Goal: Task Accomplishment & Management: Manage account settings

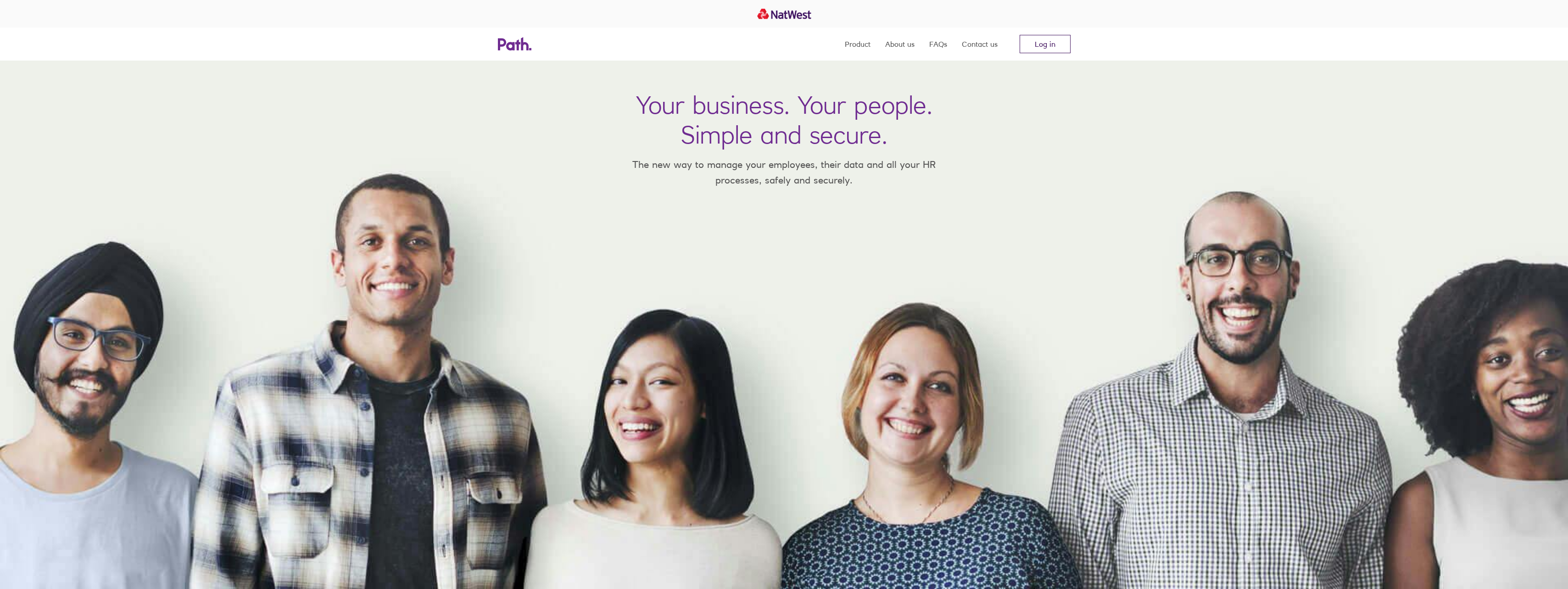
click at [1065, 46] on link "Log in" at bounding box center [1045, 43] width 51 height 18
click at [1040, 47] on link "Log in" at bounding box center [1045, 43] width 51 height 18
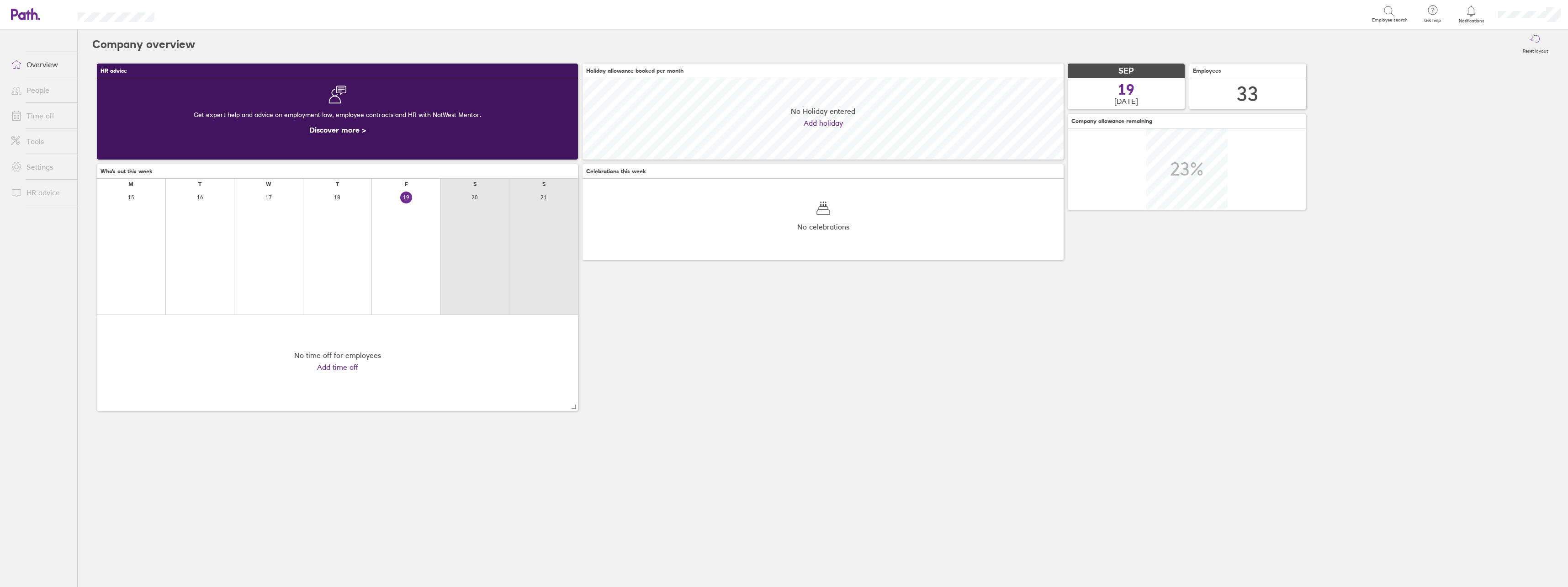
scroll to position [81, 481]
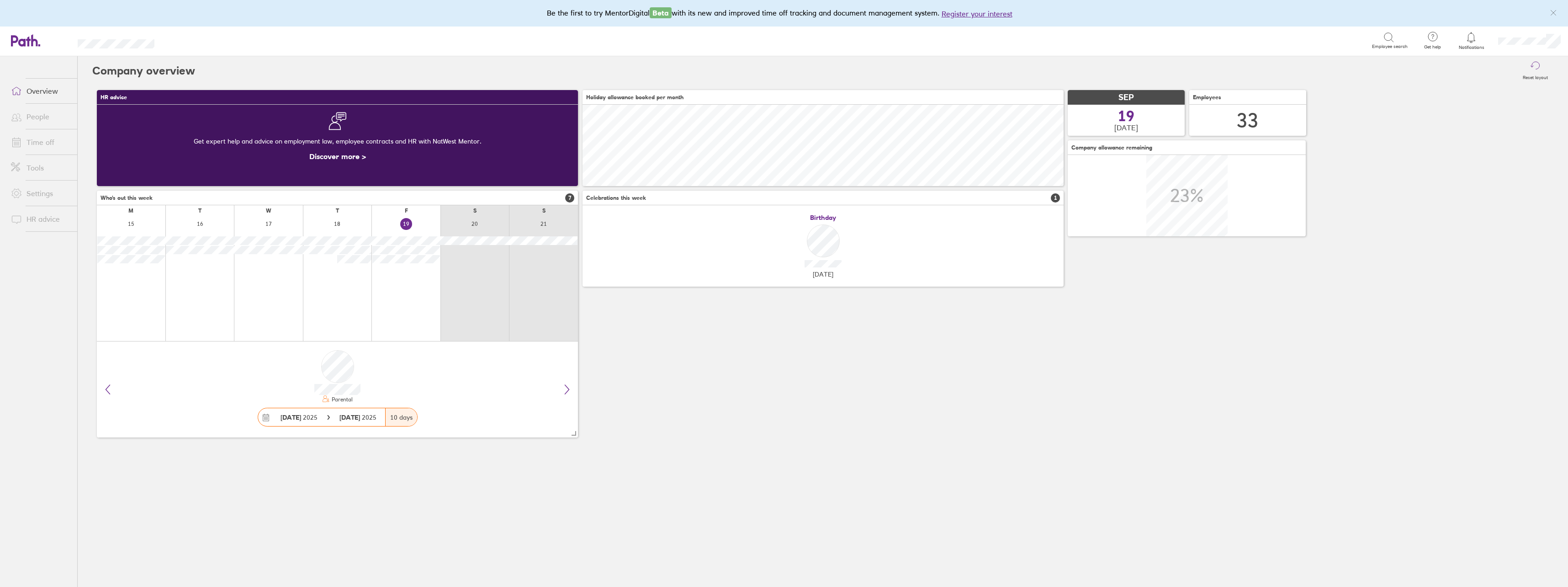
click at [24, 112] on span at bounding box center [15, 117] width 23 height 11
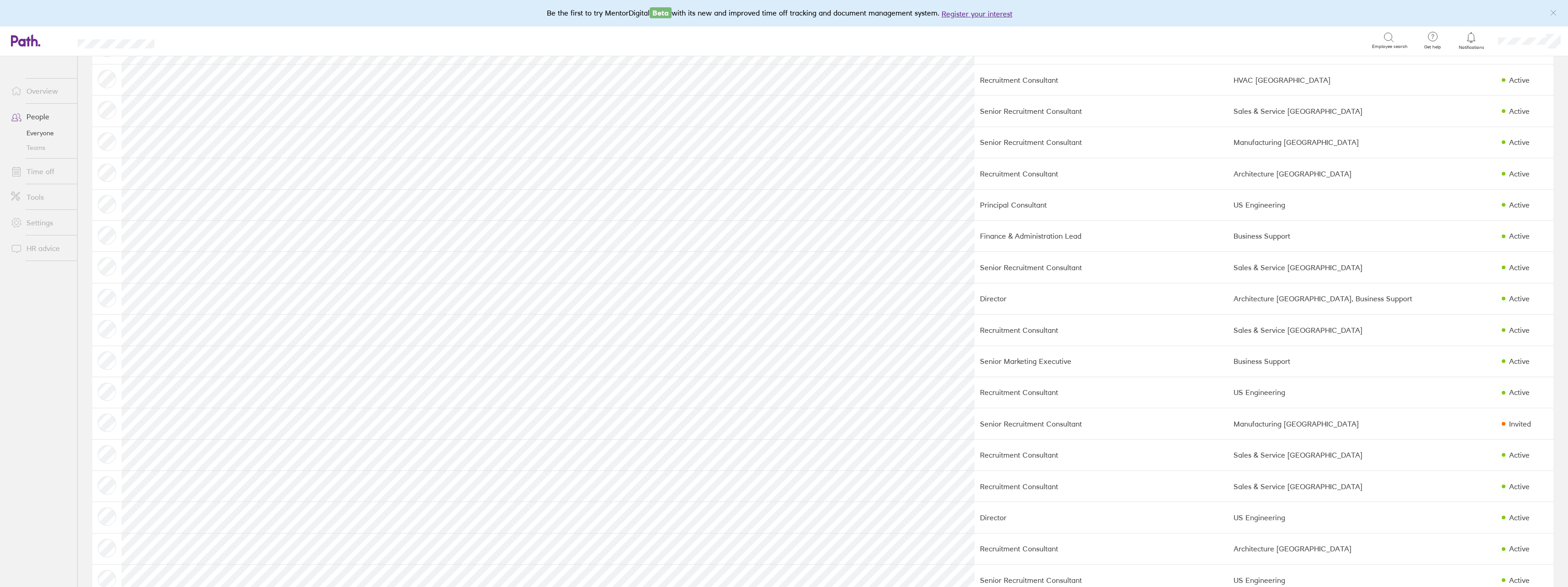
scroll to position [567, 0]
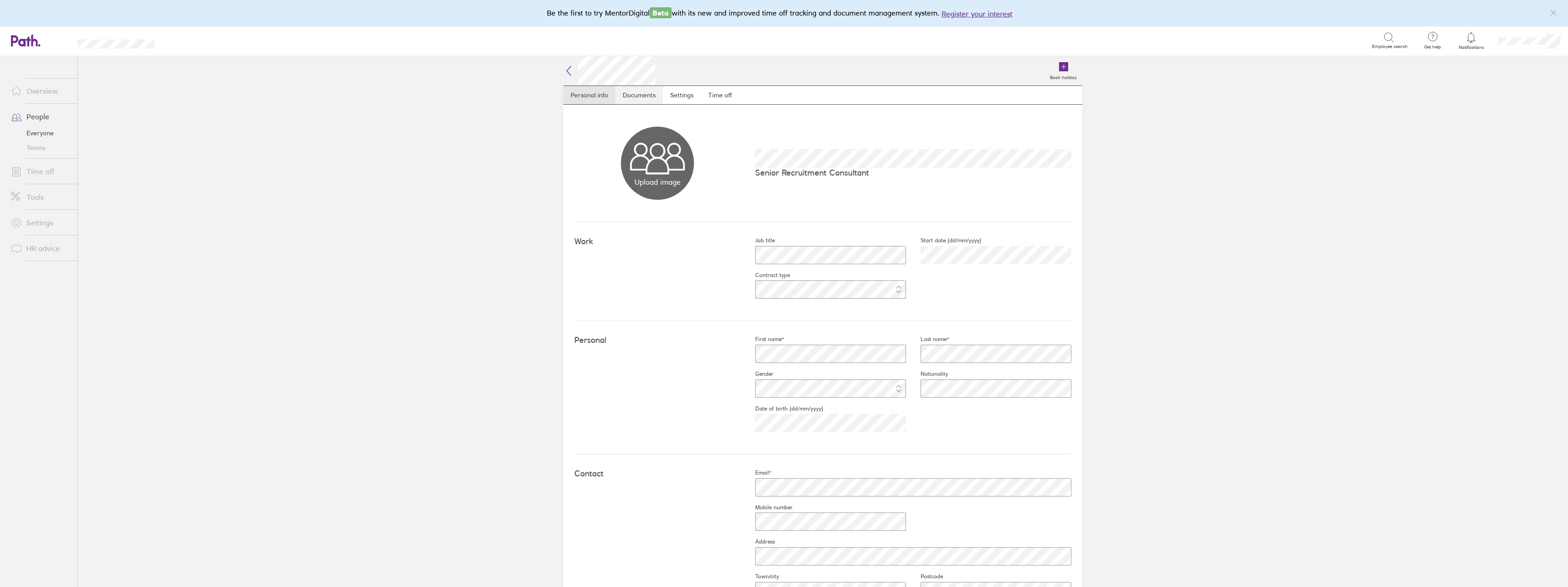
click at [622, 94] on link "Documents" at bounding box center [639, 95] width 47 height 18
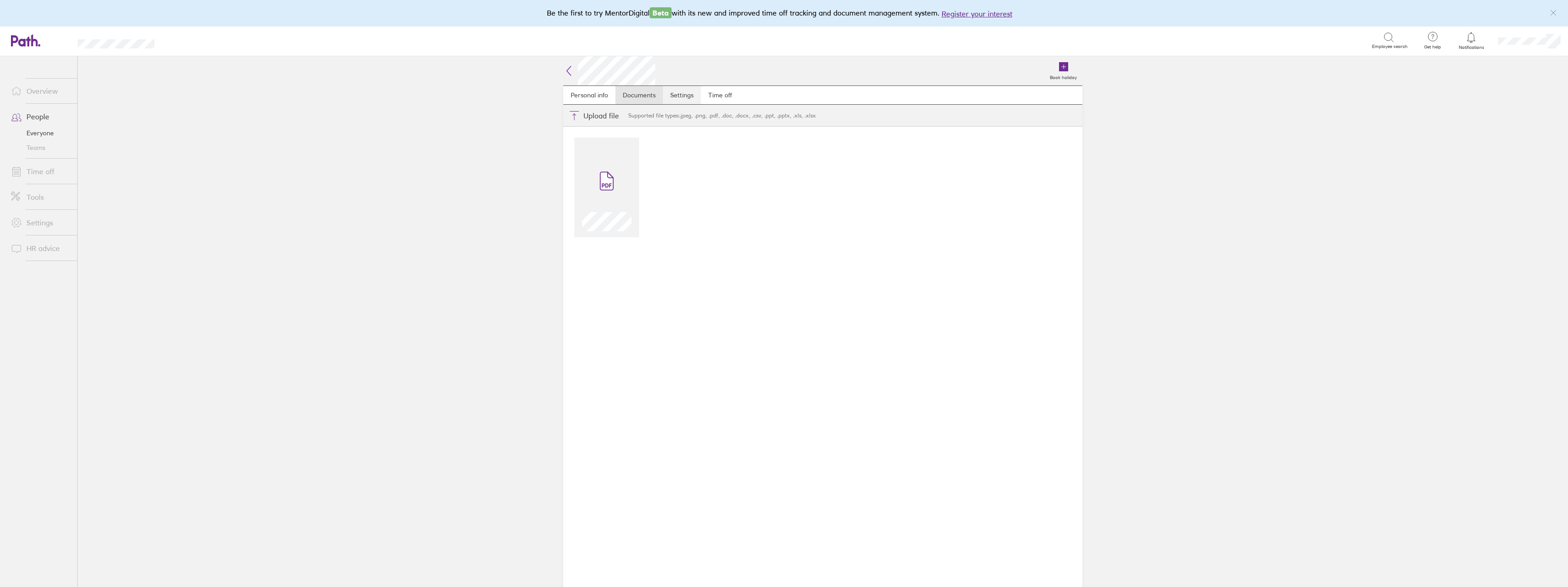
click at [681, 95] on link "Settings" at bounding box center [682, 95] width 38 height 18
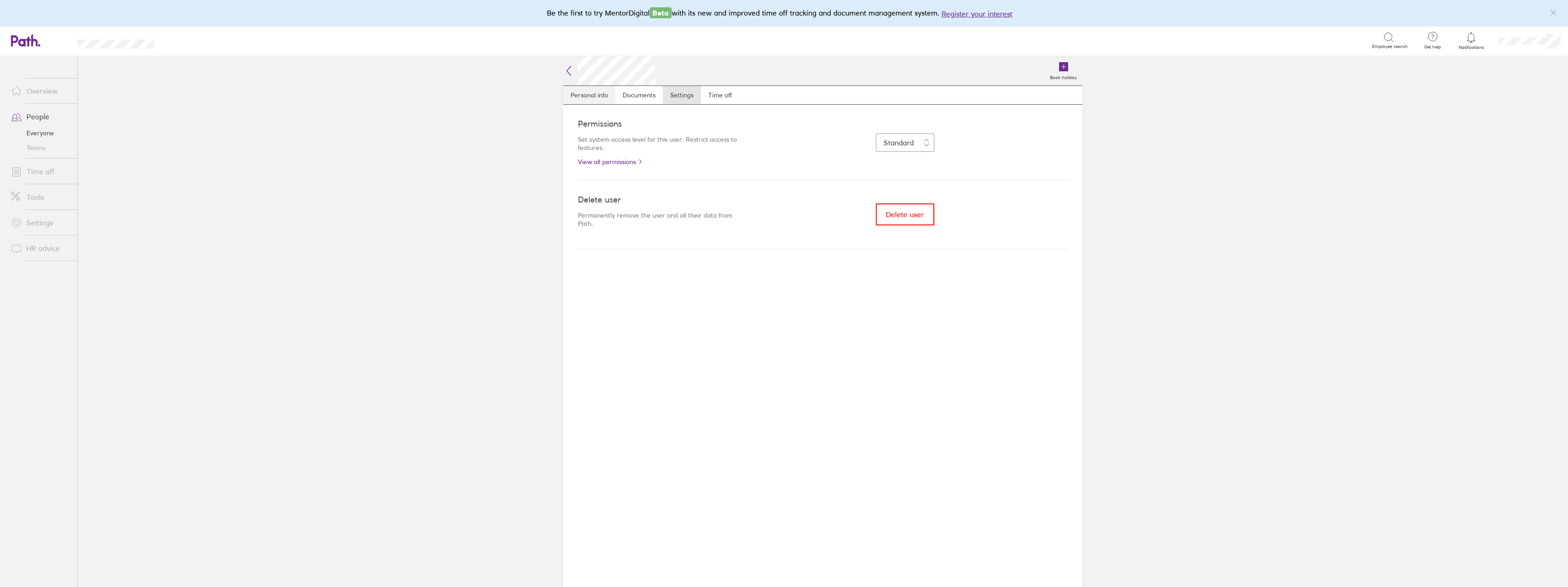
click at [584, 93] on link "Personal info" at bounding box center [589, 95] width 52 height 18
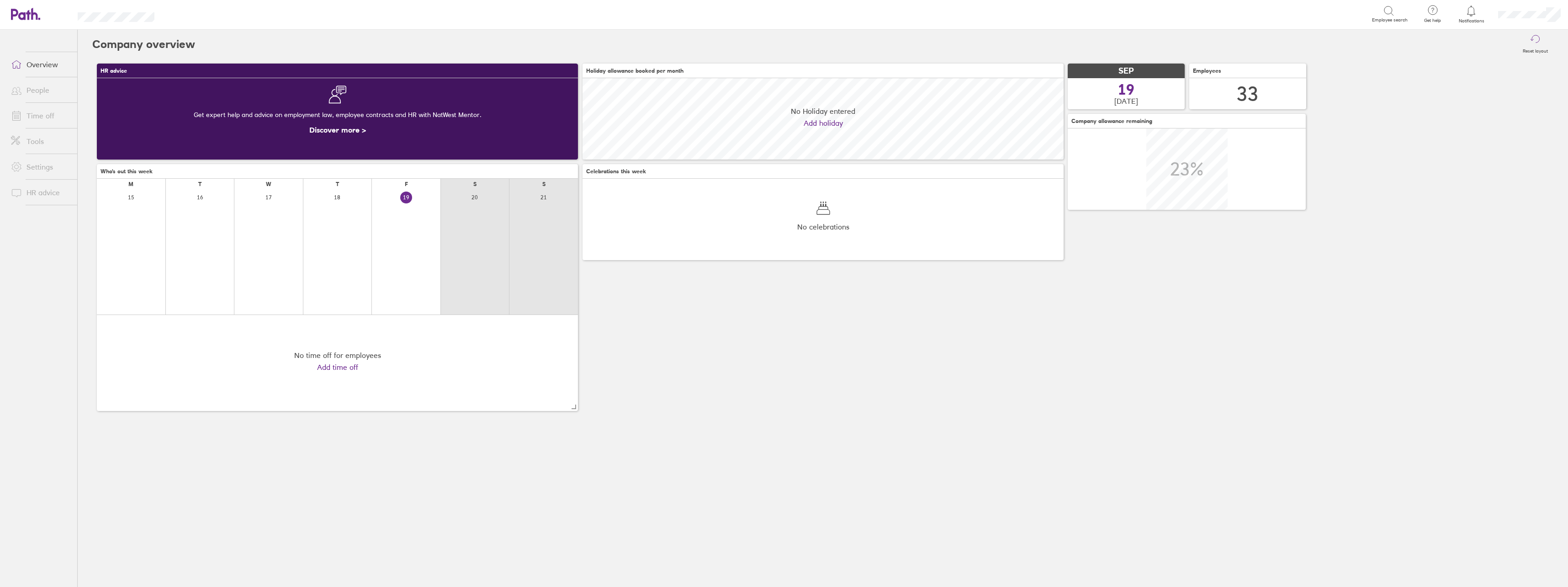
scroll to position [81, 481]
